Goal: Task Accomplishment & Management: Complete application form

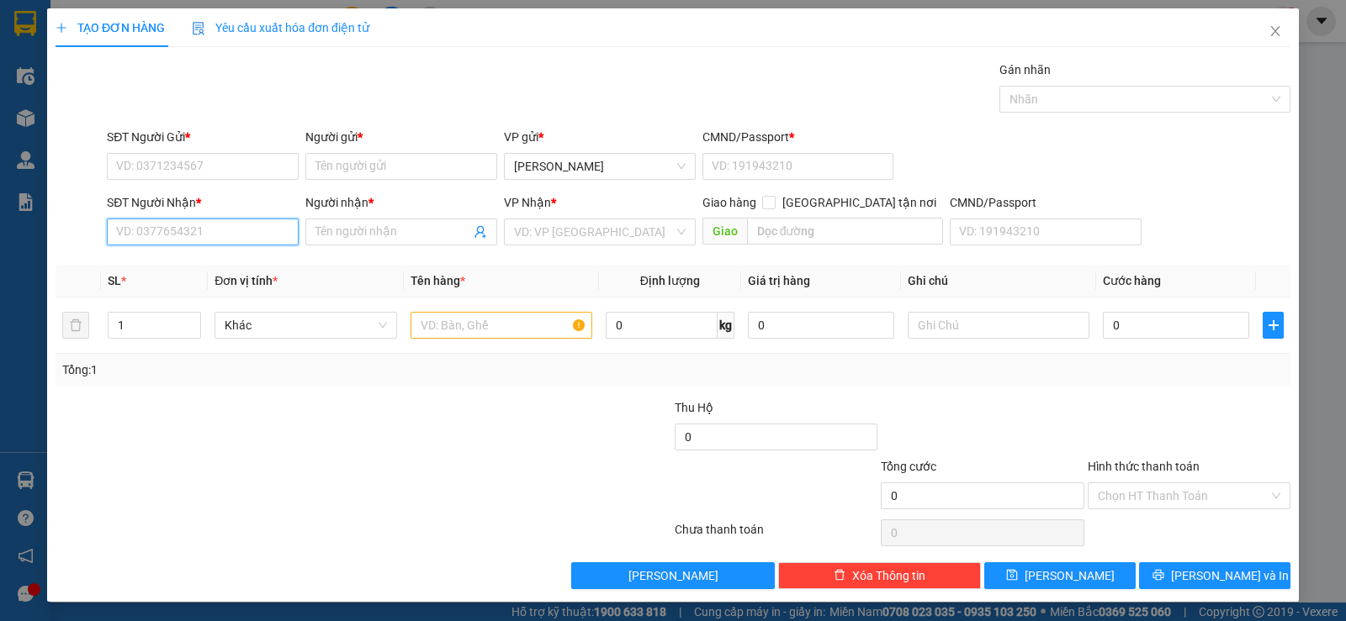
click at [218, 237] on input "SĐT Người Nhận *" at bounding box center [203, 232] width 192 height 27
click at [250, 251] on div "0938609719 0938609719 - [GEOGRAPHIC_DATA]" at bounding box center [201, 266] width 190 height 34
click at [249, 256] on div "Transit Pickup Surcharge Ids Transit Deliver Surcharge Ids Transit Deliver Surc…" at bounding box center [673, 325] width 1235 height 529
click at [233, 235] on input "9719" at bounding box center [203, 232] width 192 height 27
click at [228, 270] on div "0938609719 - TÚ TRANG" at bounding box center [201, 265] width 170 height 19
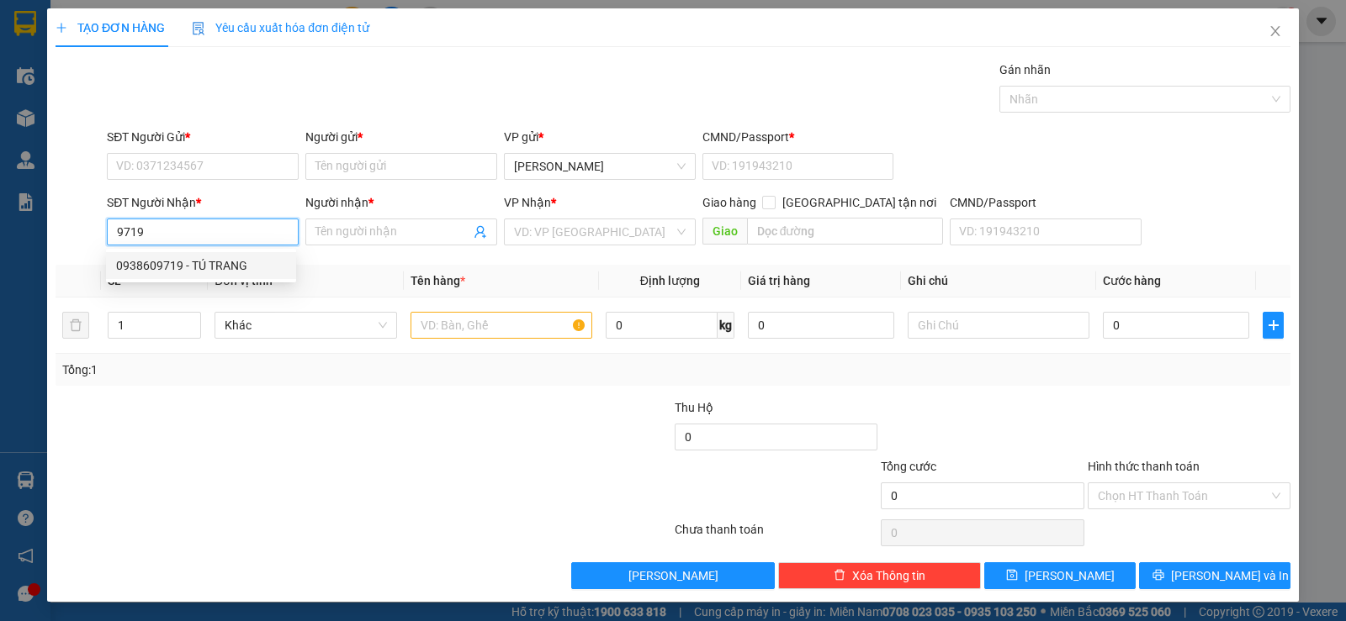
type input "0938609719"
type input "TÚ TRANG"
type input "058096006325"
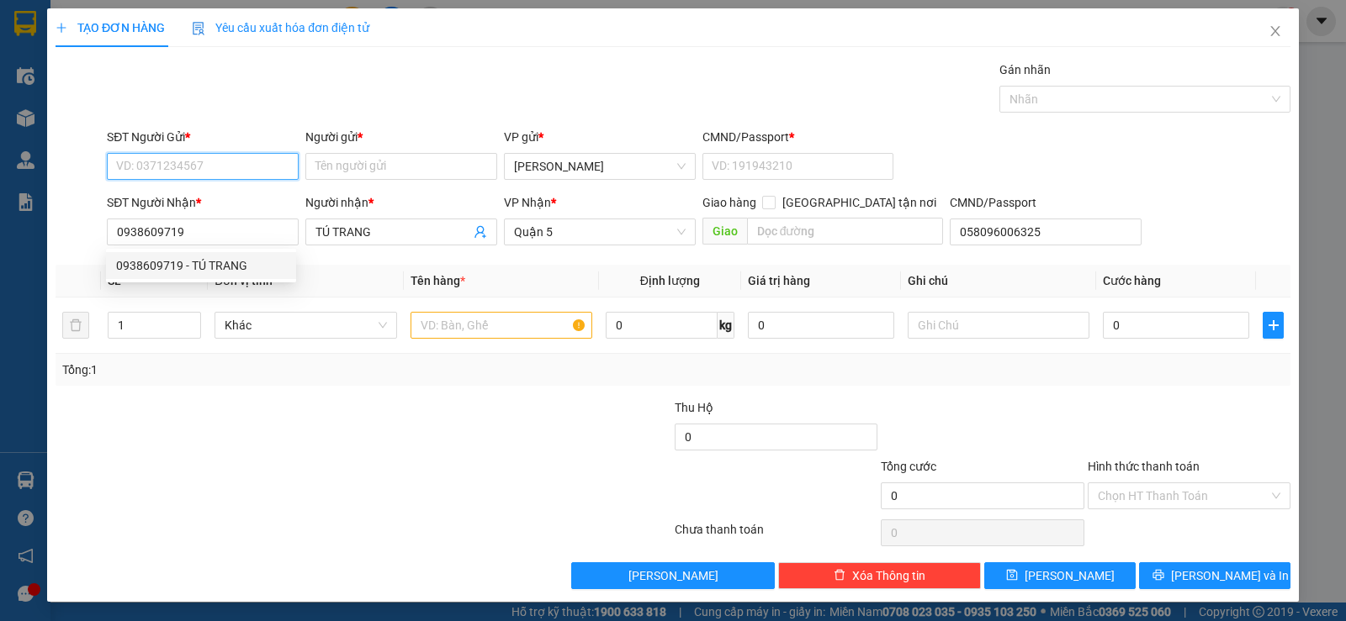
click at [201, 156] on input "SĐT Người Gửi *" at bounding box center [203, 166] width 192 height 27
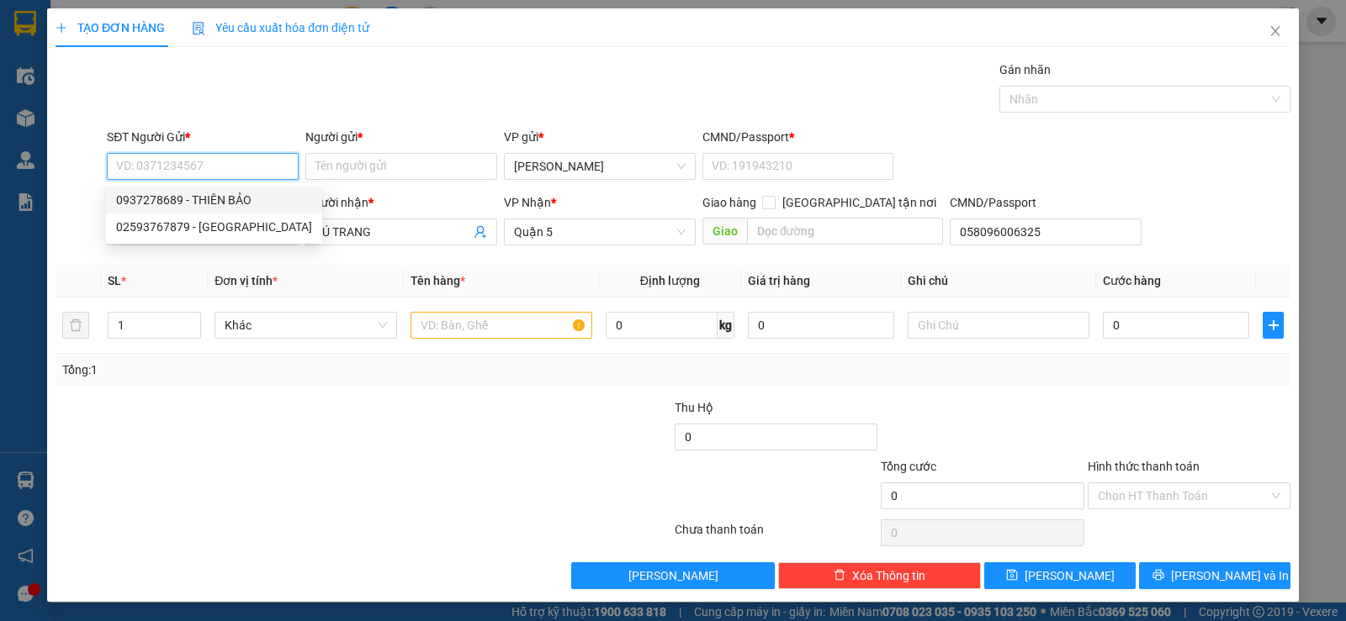
click at [223, 204] on div "0937278689 - THIÊN BẢO" at bounding box center [214, 200] width 196 height 19
type input "0937278689"
type input "THIÊN BẢO"
type input "058064004349"
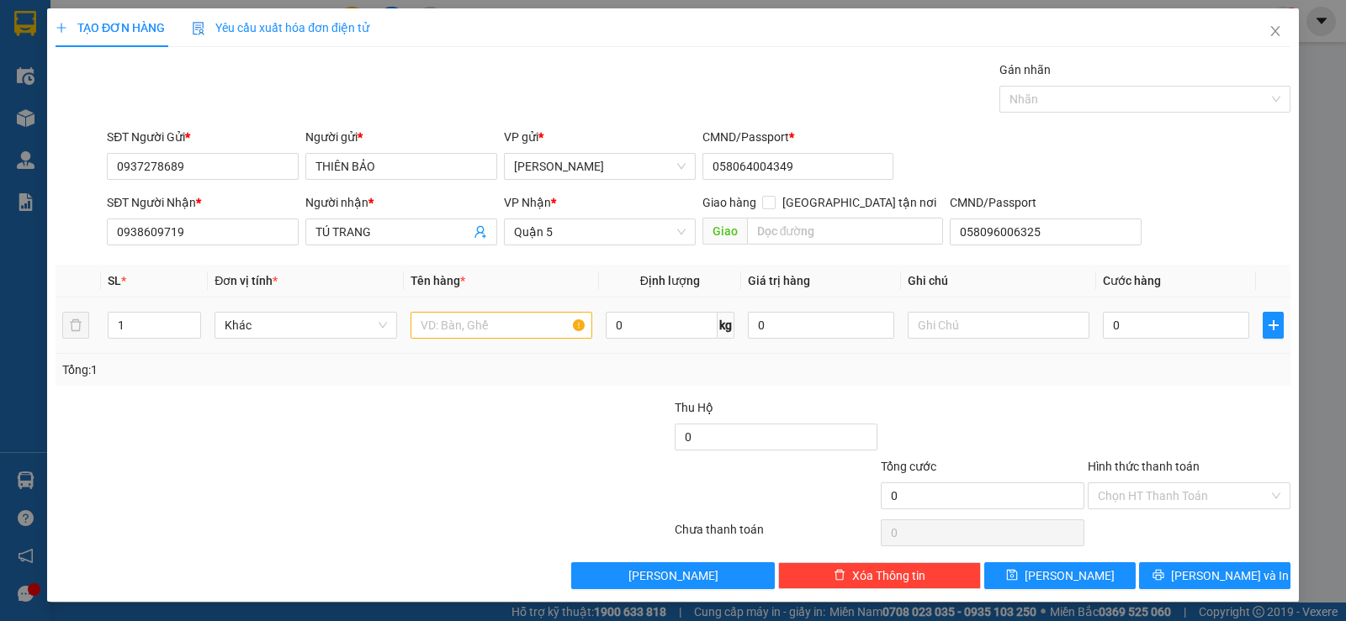
click at [461, 301] on td at bounding box center [501, 326] width 195 height 56
click at [459, 313] on input "text" at bounding box center [501, 325] width 182 height 27
type input "1h vàng"
type input "2"
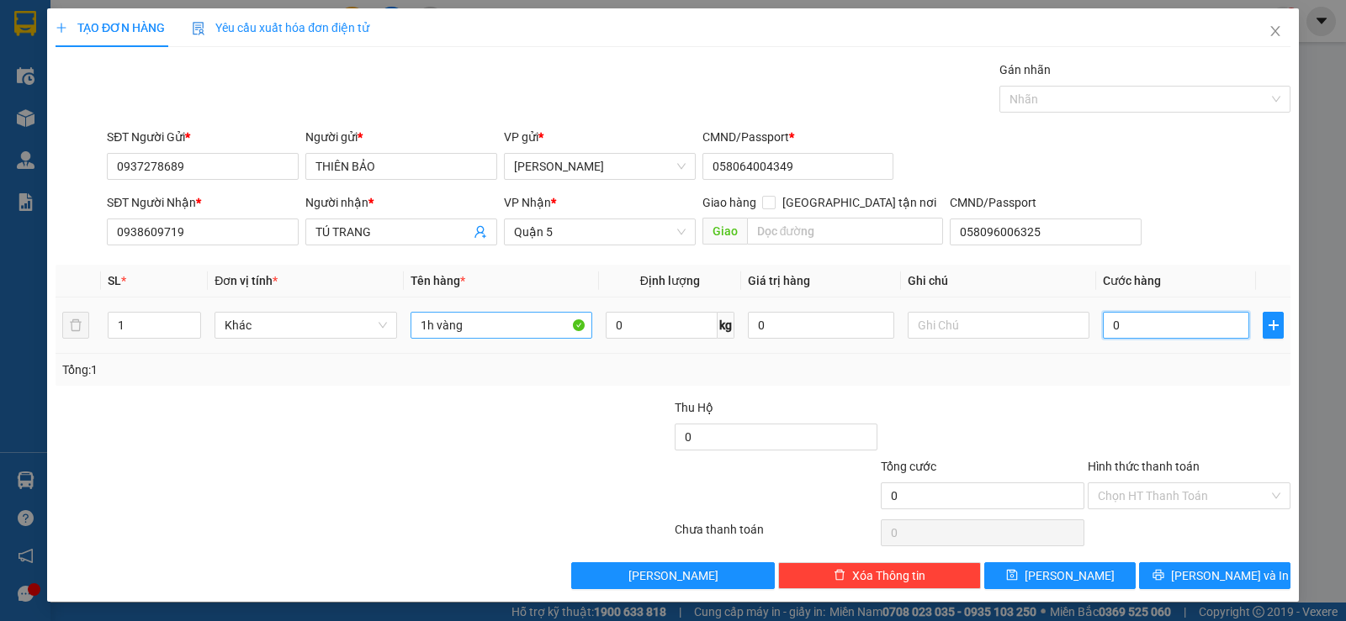
type input "2"
type input "20"
type input "20.000"
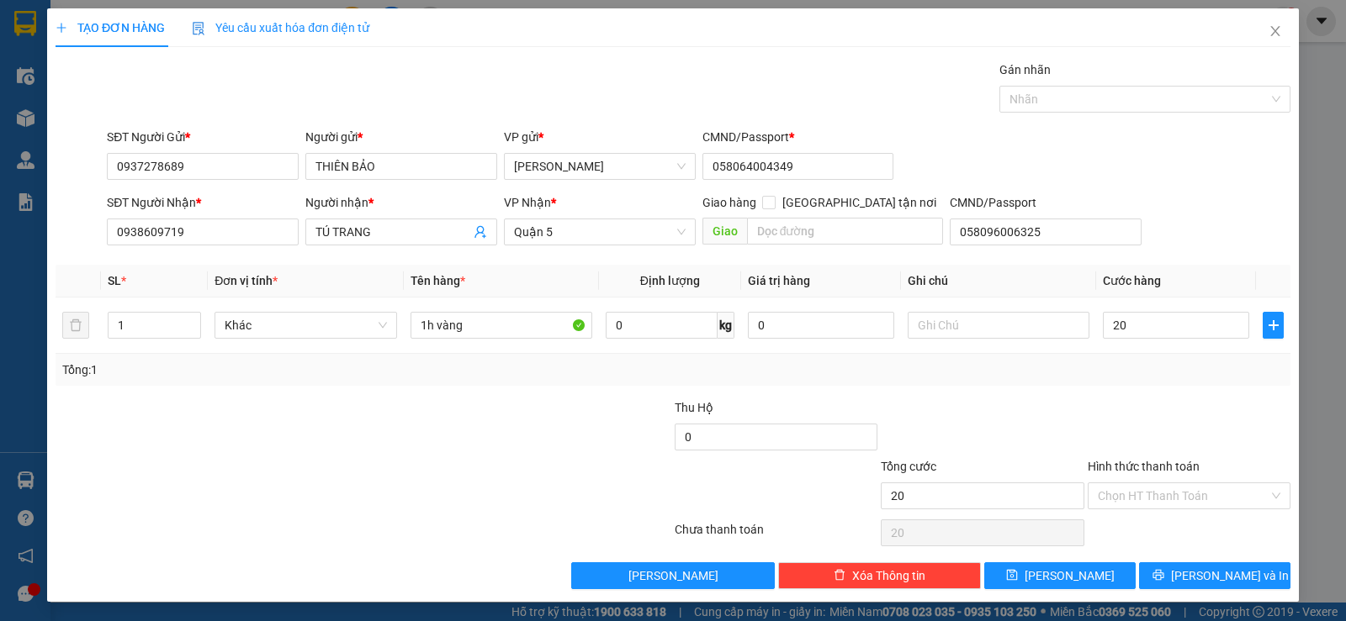
type input "20.000"
click at [1035, 415] on div at bounding box center [982, 428] width 206 height 59
click at [1164, 488] on input "Hình thức thanh toán" at bounding box center [1182, 496] width 171 height 25
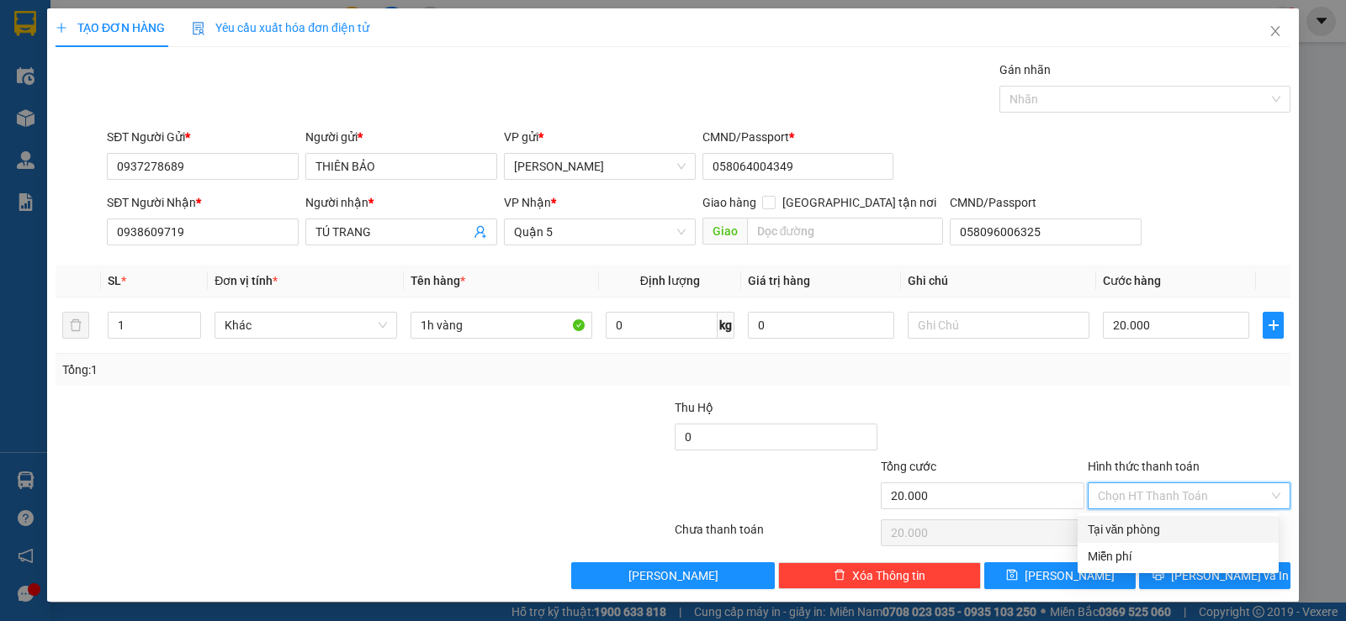
click at [1162, 520] on div "Tại văn phòng" at bounding box center [1177, 529] width 201 height 27
type input "0"
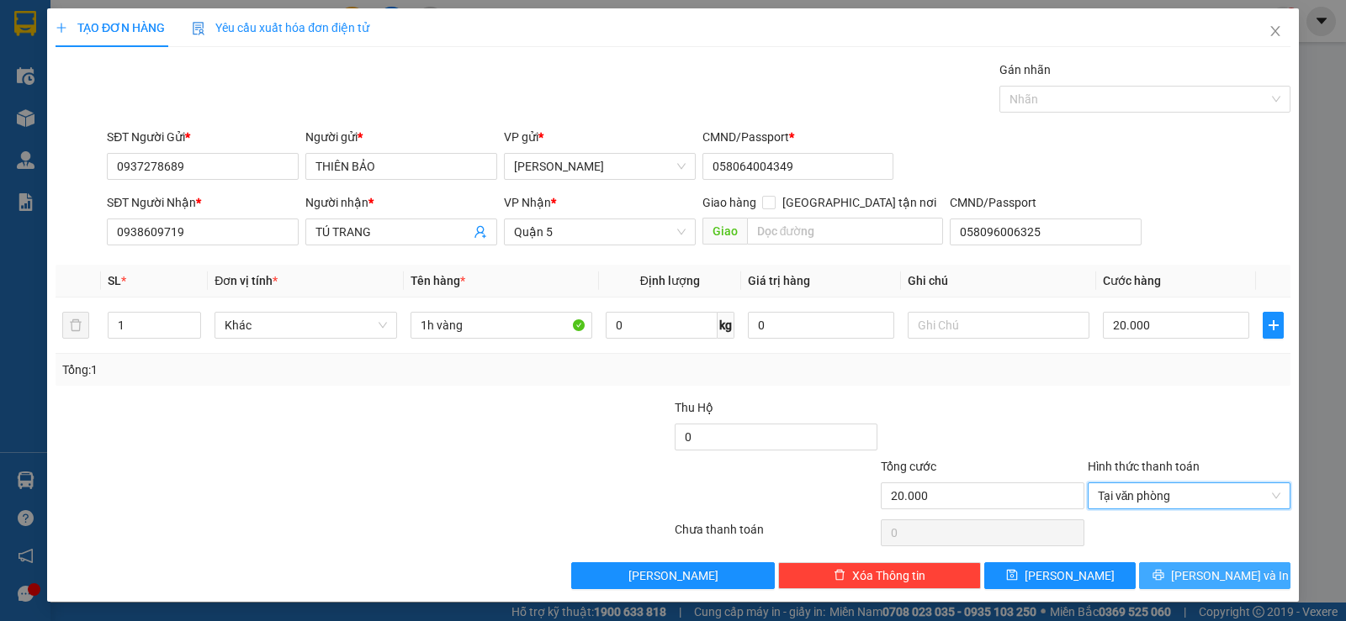
click at [1192, 582] on span "[PERSON_NAME] và In" at bounding box center [1230, 576] width 118 height 19
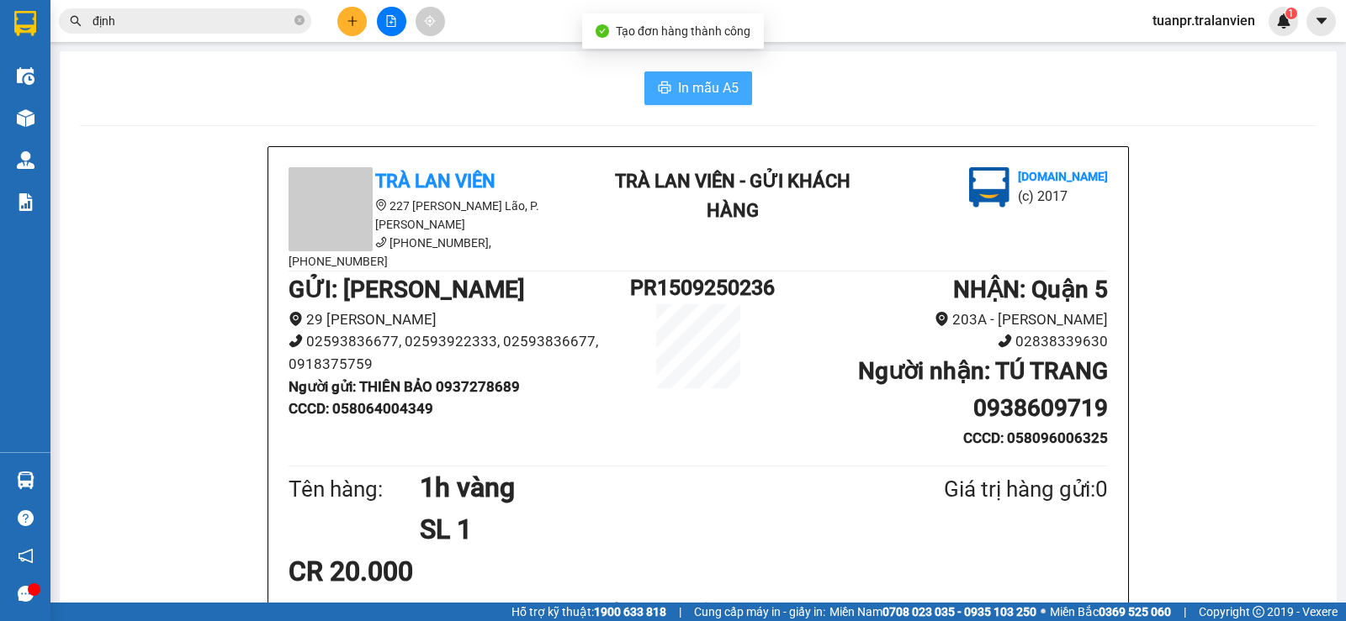
click at [737, 89] on button "In mẫu A5" at bounding box center [698, 88] width 108 height 34
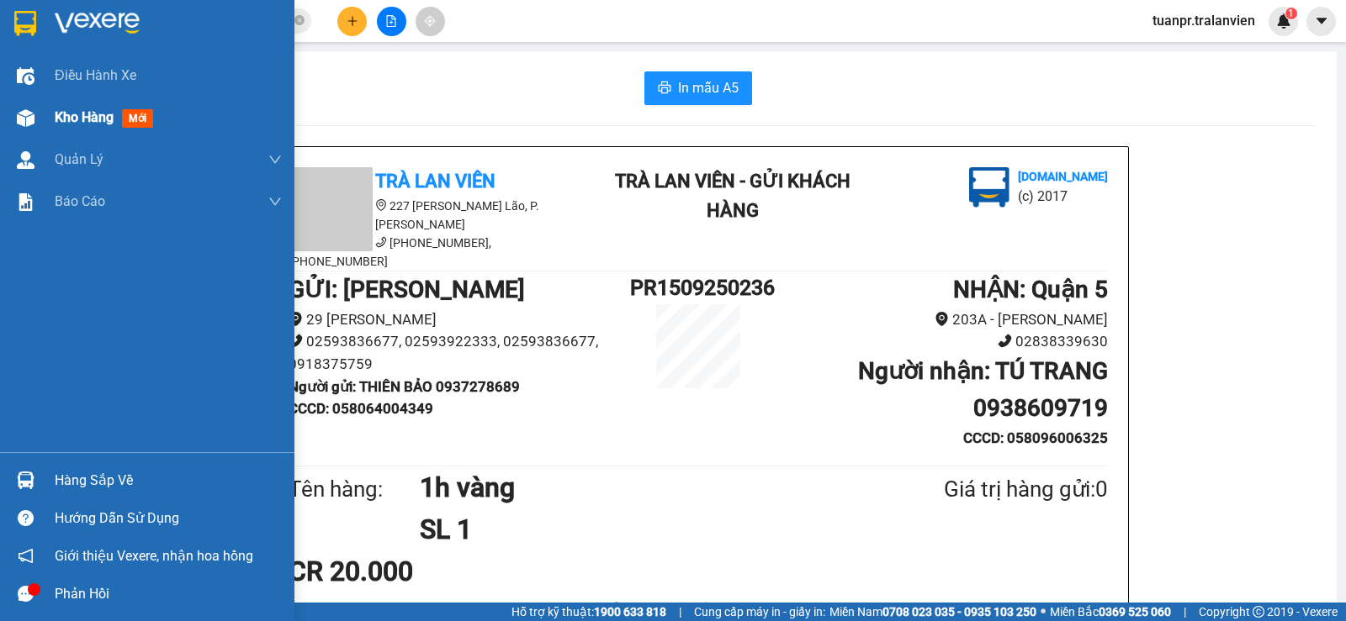
click at [93, 121] on span "Kho hàng" at bounding box center [84, 117] width 59 height 16
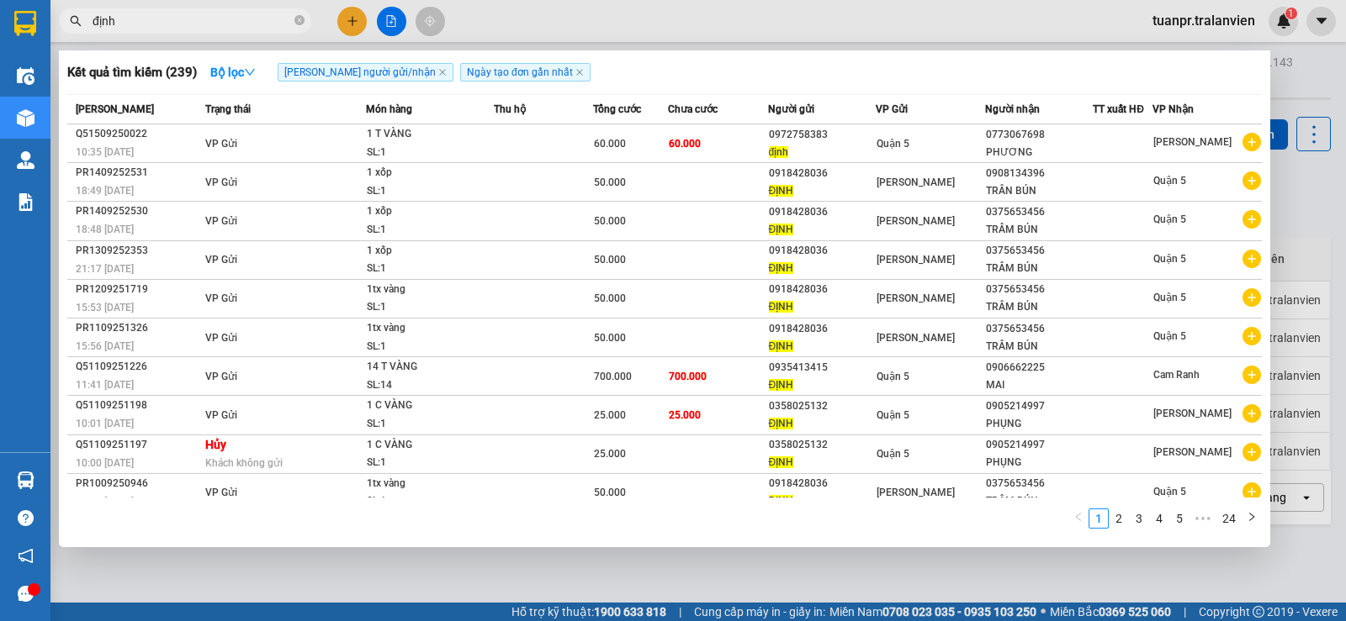
click at [172, 18] on input "định" at bounding box center [192, 21] width 198 height 19
click at [170, 19] on input "định" at bounding box center [192, 21] width 198 height 19
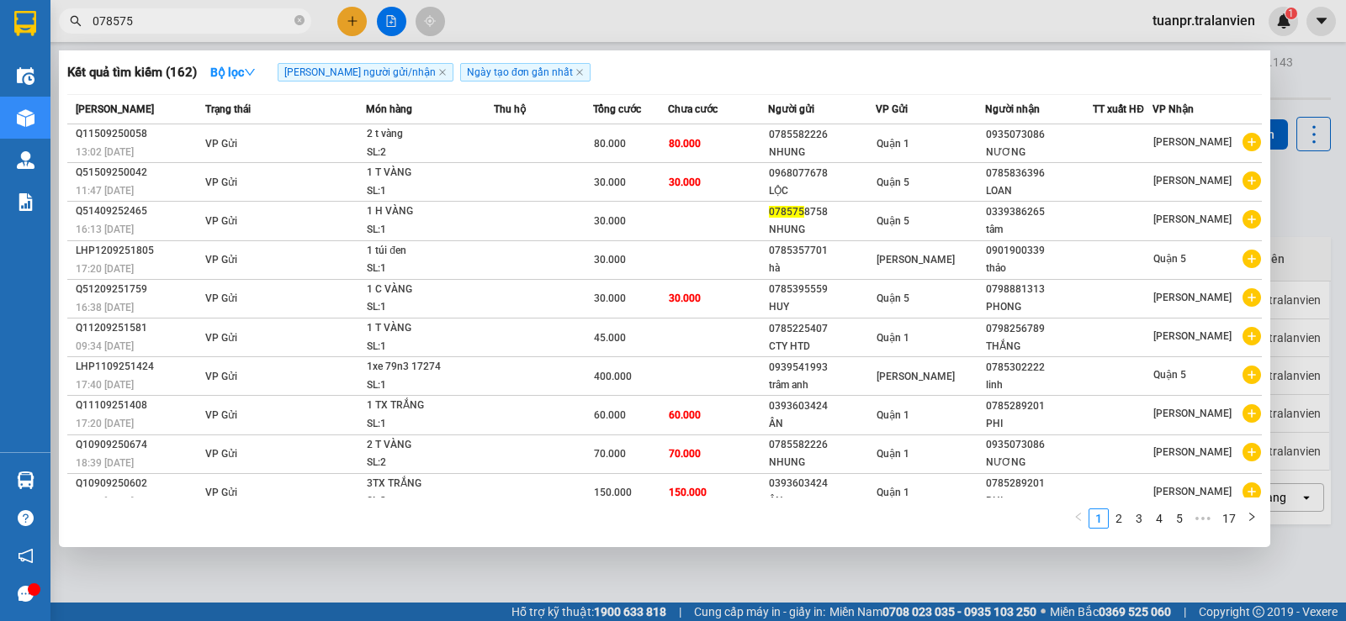
type input "0785758"
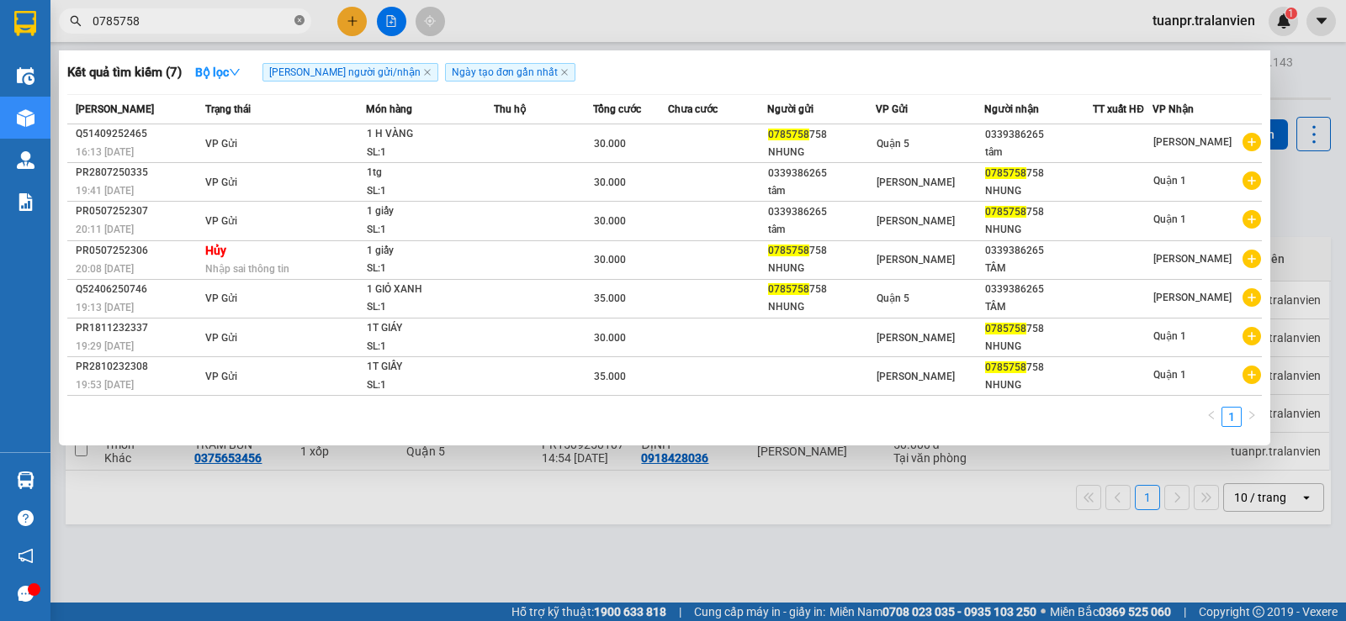
click at [301, 25] on icon "close-circle" at bounding box center [299, 20] width 10 height 10
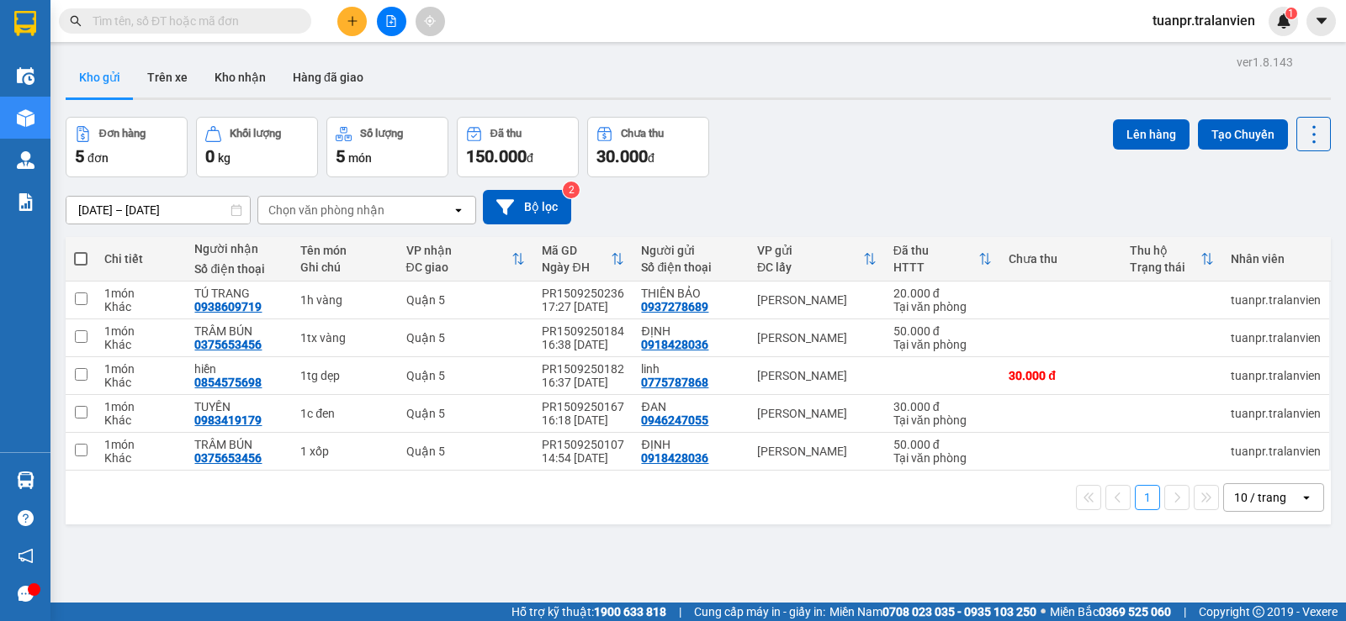
click at [573, 13] on div "Kết quả tìm kiếm ( 7 ) Bộ lọc Tìm người gửi/nhận Ngày tạo đơn gần nhất Mã ĐH Tr…" at bounding box center [673, 21] width 1346 height 42
